Goal: Task Accomplishment & Management: Use online tool/utility

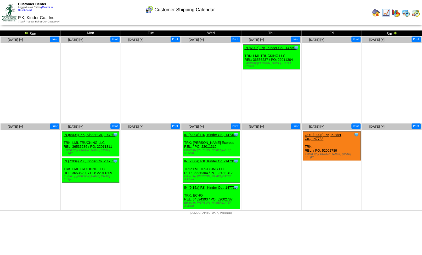
click at [27, 34] on img at bounding box center [26, 33] width 4 height 4
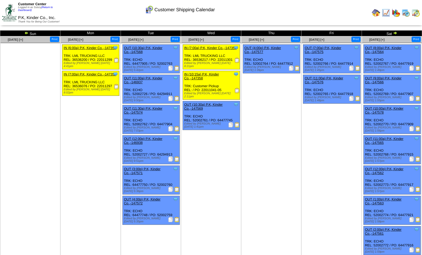
click at [177, 67] on img at bounding box center [176, 68] width 5 height 5
click at [176, 130] on img at bounding box center [176, 128] width 5 height 5
